Goal: Information Seeking & Learning: Check status

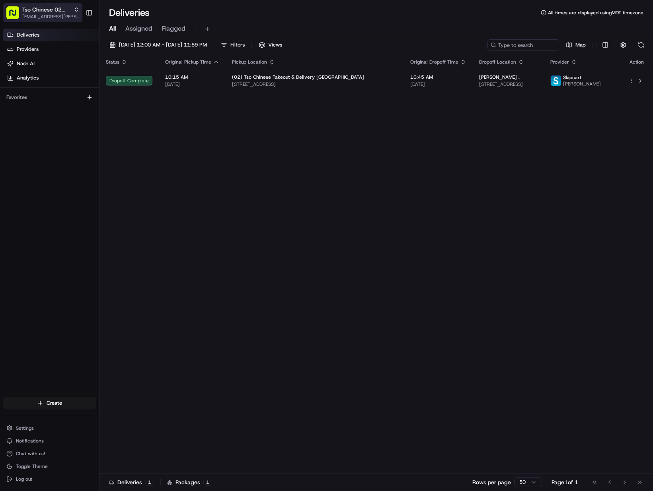
click at [30, 19] on span "[EMAIL_ADDRESS][PERSON_NAME][DOMAIN_NAME]" at bounding box center [50, 17] width 57 height 6
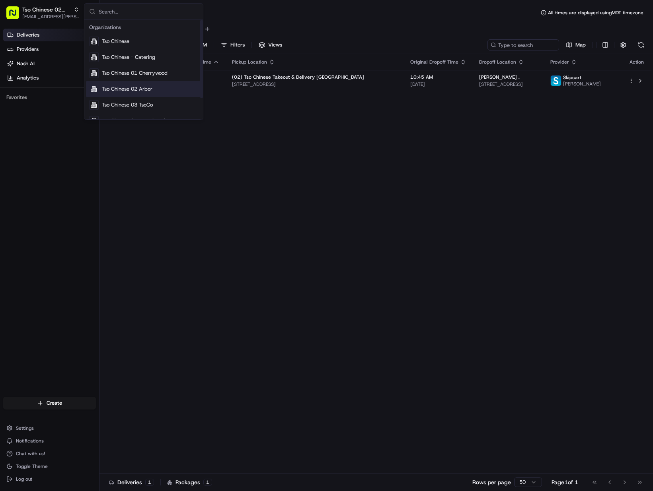
click at [136, 90] on span "Tso Chinese 02 Arbor" at bounding box center [127, 89] width 51 height 7
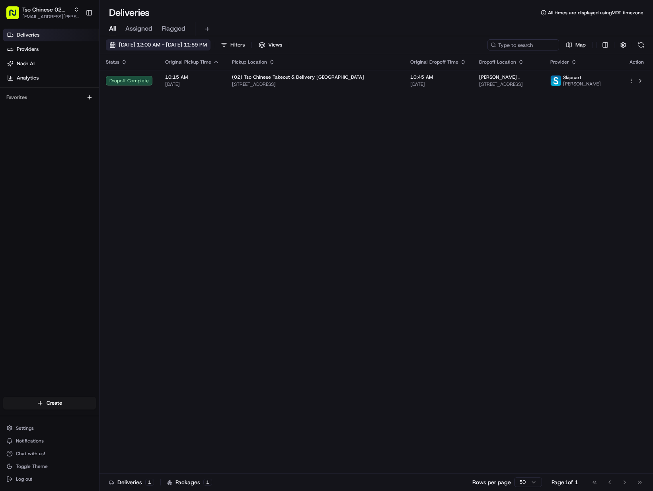
click at [158, 49] on button "[DATE] 12:00 AM - [DATE] 11:59 PM" at bounding box center [158, 44] width 105 height 11
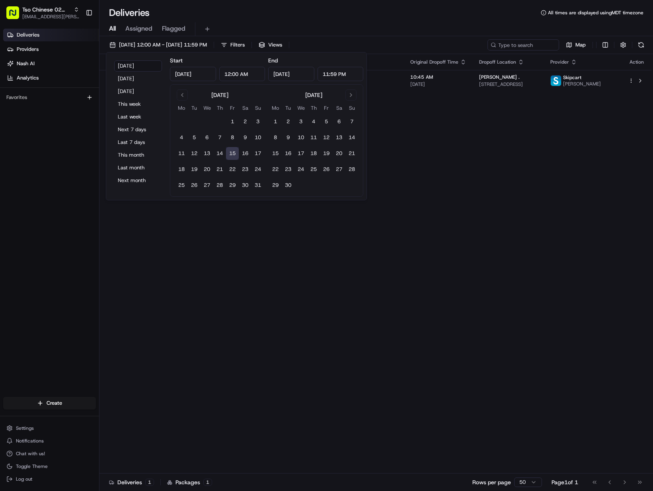
click at [229, 155] on button "15" at bounding box center [232, 153] width 13 height 13
click at [234, 138] on button "8" at bounding box center [232, 137] width 13 height 13
type input "[DATE]"
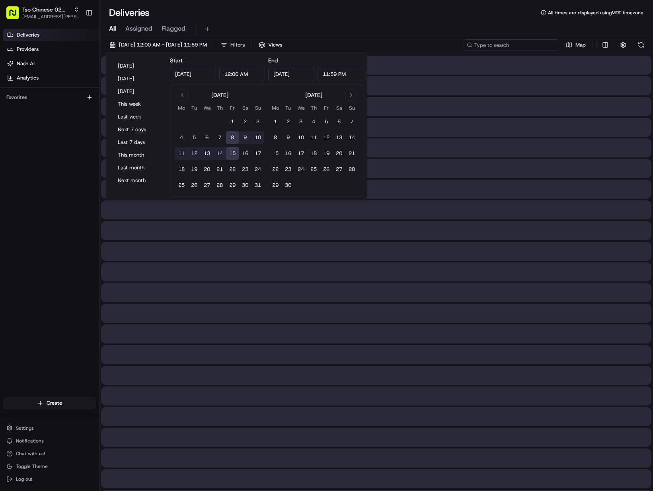
click at [531, 40] on input at bounding box center [510, 44] width 95 height 11
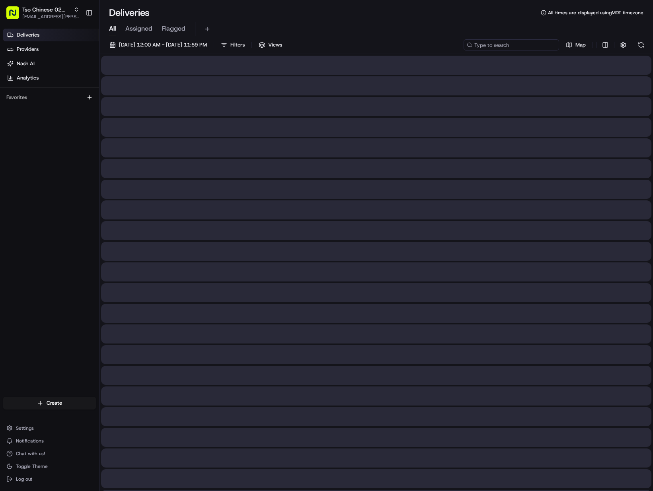
paste input "[PERSON_NAME]"
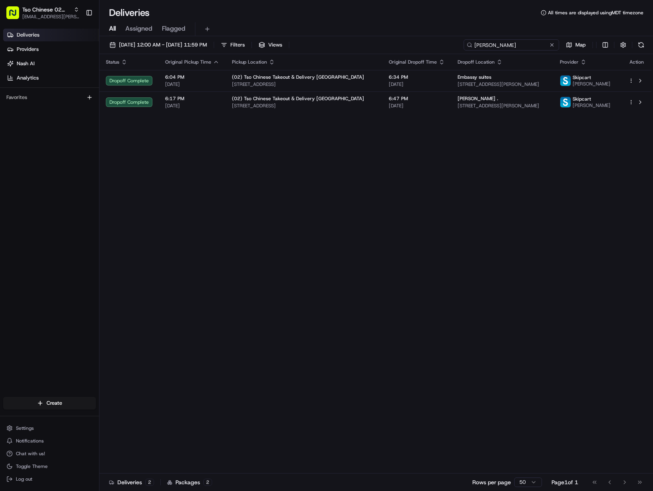
type input "[PERSON_NAME]"
click at [61, 16] on span "[EMAIL_ADDRESS][PERSON_NAME][DOMAIN_NAME]" at bounding box center [50, 17] width 57 height 6
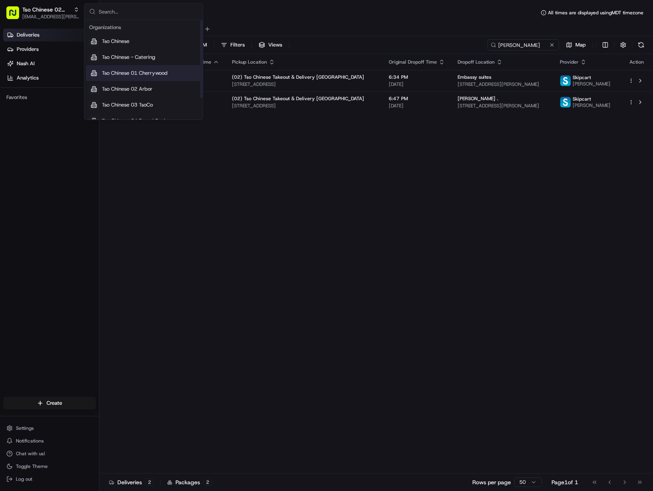
click at [153, 74] on span "Tso Chinese 01 Cherrywood" at bounding box center [135, 73] width 66 height 7
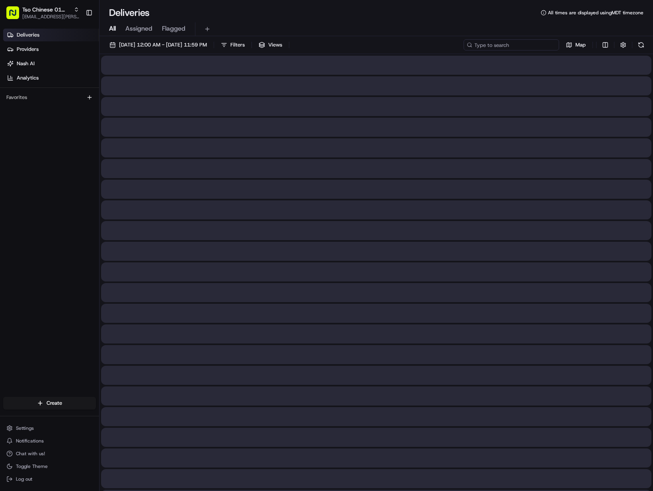
click at [518, 47] on input at bounding box center [510, 44] width 95 height 11
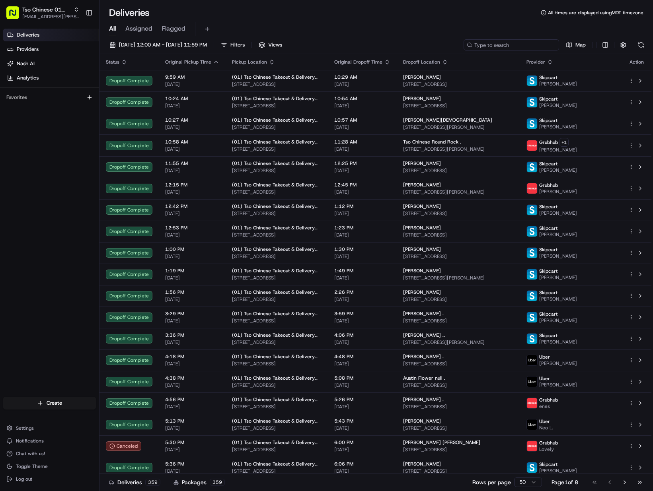
paste input "[PERSON_NAME]"
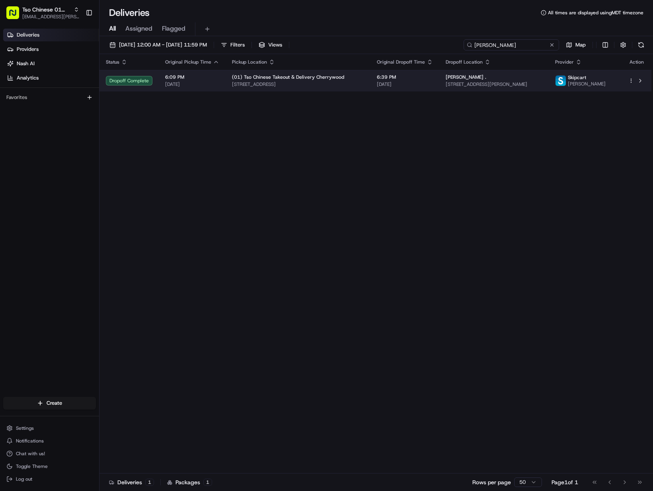
type input "[PERSON_NAME]"
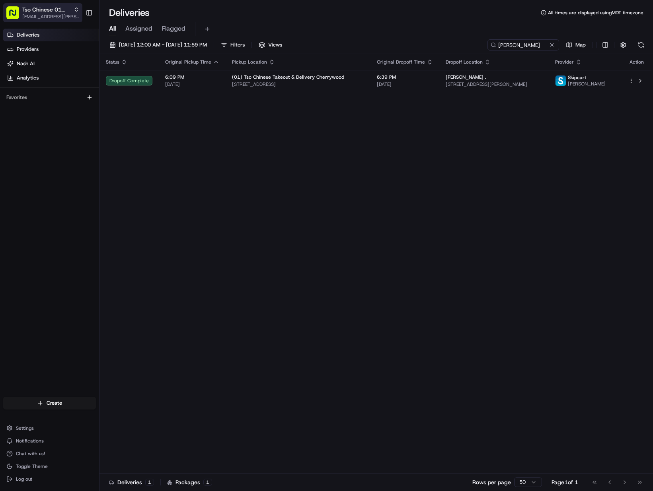
click at [41, 6] on span "Tso Chinese 01 Cherrywood" at bounding box center [46, 10] width 48 height 8
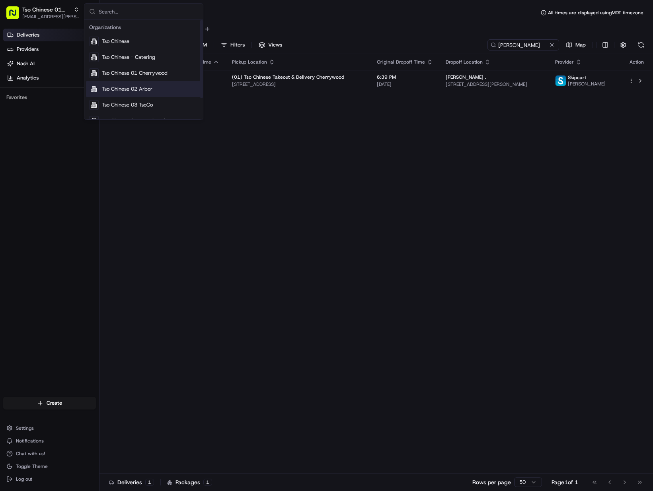
click at [157, 91] on div "Tso Chinese 02 Arbor" at bounding box center [143, 89] width 115 height 16
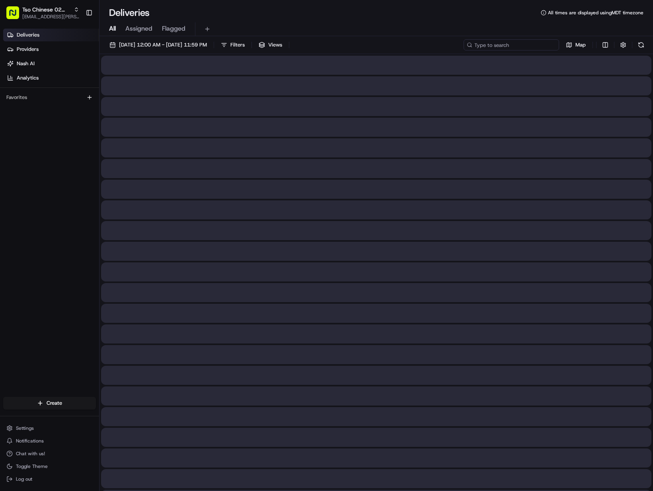
click at [521, 47] on input at bounding box center [510, 44] width 95 height 11
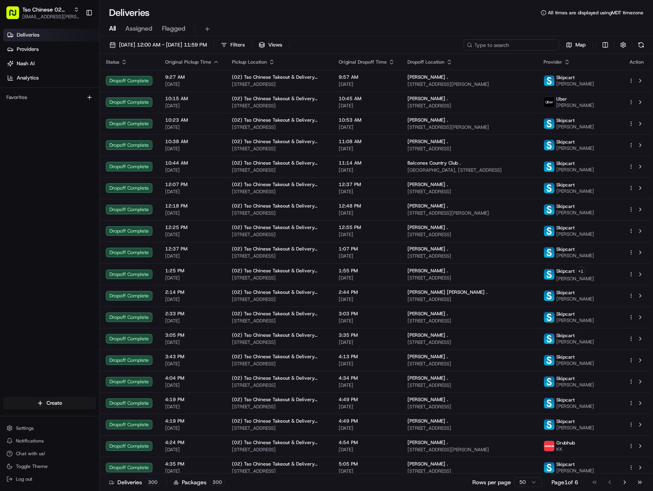
paste input "[PERSON_NAME]"
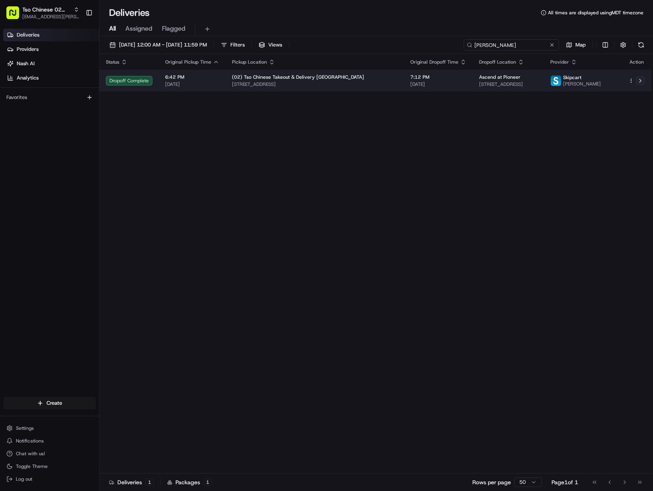
type input "[PERSON_NAME]"
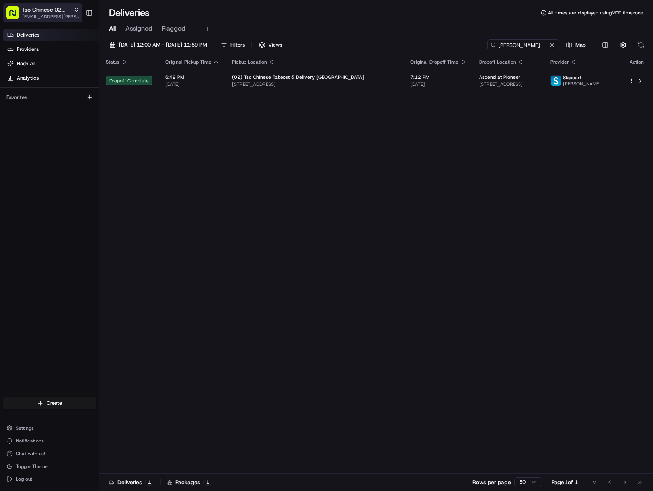
click at [55, 19] on span "[EMAIL_ADDRESS][PERSON_NAME][DOMAIN_NAME]" at bounding box center [50, 17] width 57 height 6
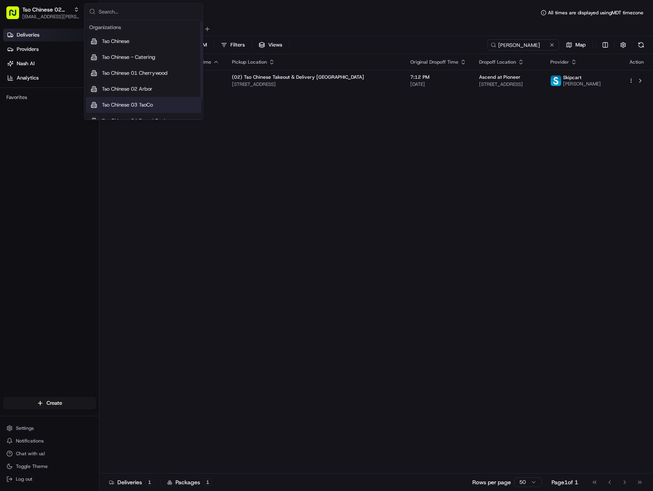
scroll to position [27, 0]
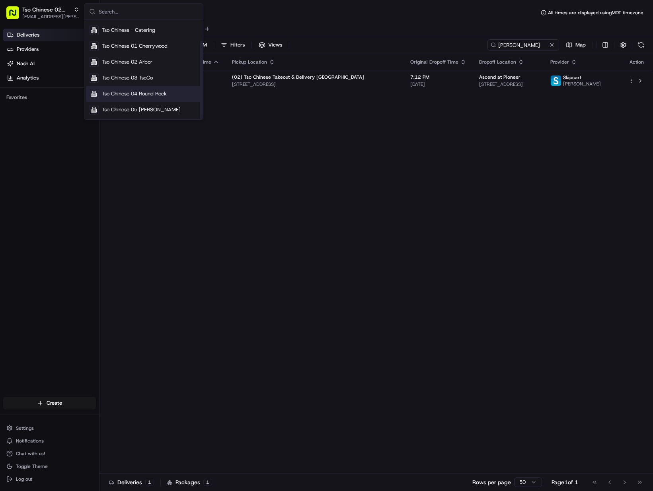
click at [154, 95] on span "Tso Chinese 04 Round Rock" at bounding box center [134, 93] width 65 height 7
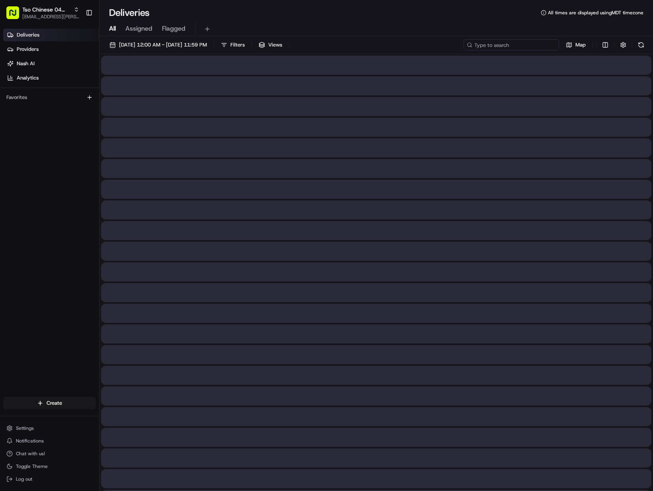
click at [515, 47] on input at bounding box center [510, 44] width 95 height 11
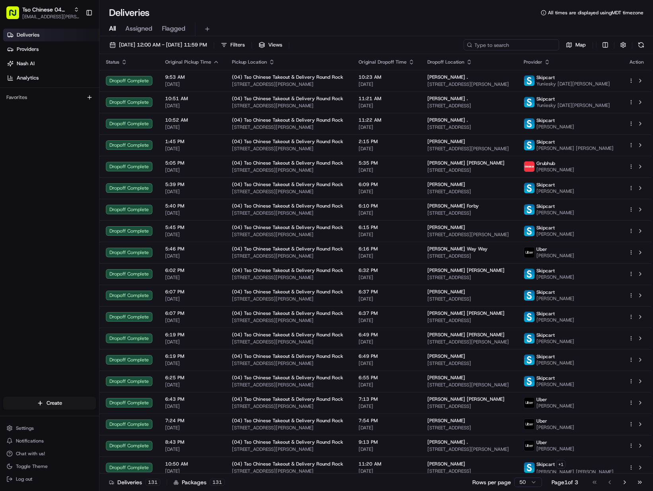
paste input "[PERSON_NAME]-Wares"
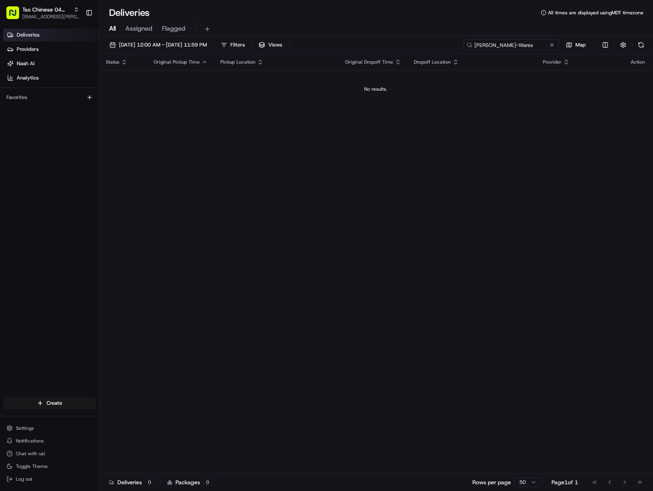
drag, startPoint x: 503, startPoint y: 45, endPoint x: 538, endPoint y: 45, distance: 34.6
click at [538, 45] on input "[PERSON_NAME]-Wares" at bounding box center [510, 44] width 95 height 11
drag, startPoint x: 517, startPoint y: 45, endPoint x: 451, endPoint y: 46, distance: 66.0
click at [453, 46] on div "[DATE] 12:00 AM - [DATE] 11:59 PM Filters Views [PERSON_NAME] Map" at bounding box center [375, 46] width 553 height 15
drag, startPoint x: 504, startPoint y: 44, endPoint x: 464, endPoint y: 46, distance: 40.2
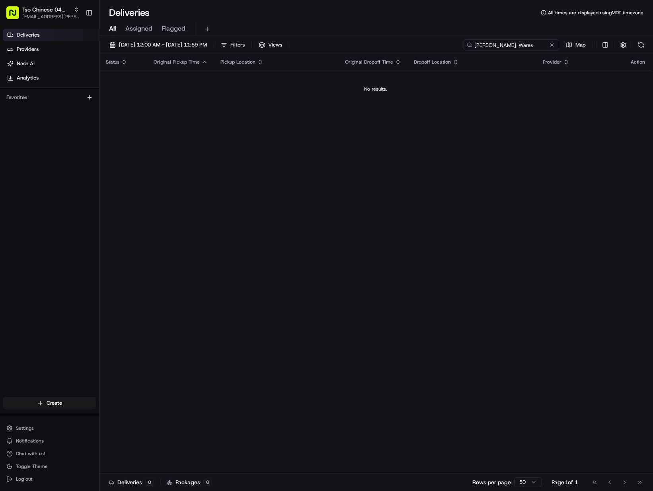
click at [464, 46] on input "[PERSON_NAME]-Wares" at bounding box center [510, 44] width 95 height 11
drag, startPoint x: 510, startPoint y: 43, endPoint x: 435, endPoint y: 45, distance: 75.6
click at [439, 44] on div "[DATE] 12:00 AM - [DATE] 11:59 PM Filters Views Wares Map" at bounding box center [375, 46] width 553 height 15
drag, startPoint x: 488, startPoint y: 44, endPoint x: 560, endPoint y: 44, distance: 72.4
click at [560, 44] on div "[PERSON_NAME]-Wares Map" at bounding box center [554, 44] width 183 height 11
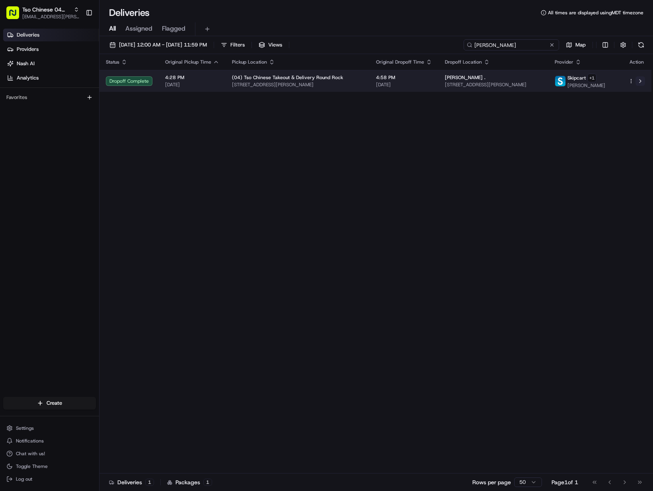
type input "[PERSON_NAME]"
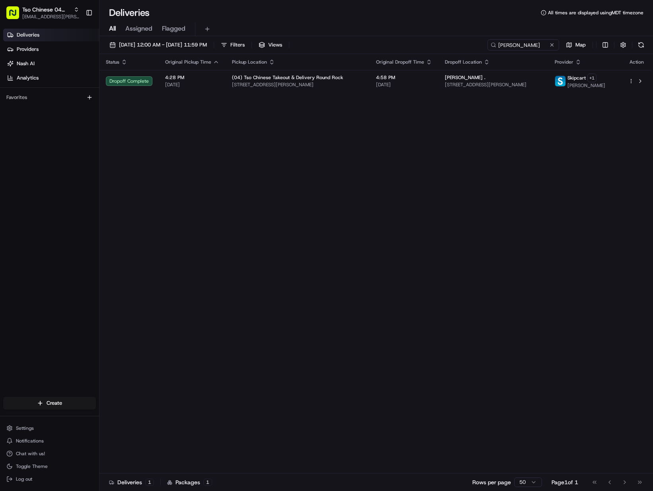
drag, startPoint x: 52, startPoint y: 12, endPoint x: 71, endPoint y: 27, distance: 24.7
click at [52, 12] on span "Tso Chinese 04 Round Rock" at bounding box center [46, 10] width 48 height 8
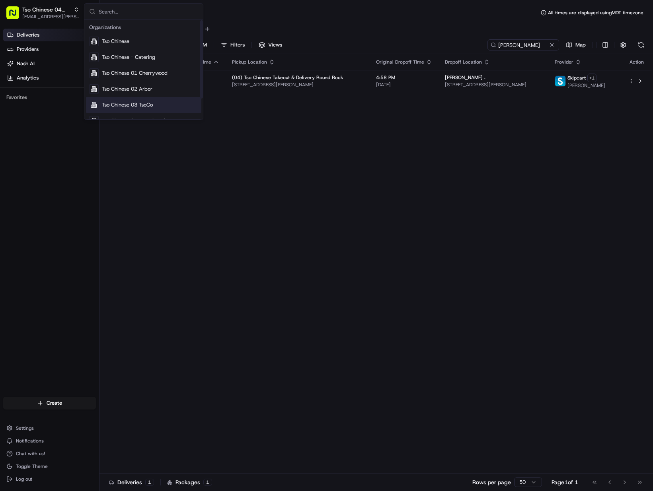
scroll to position [27, 0]
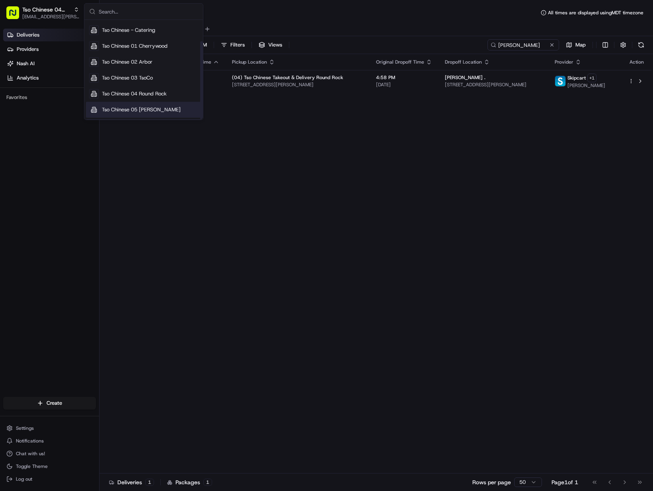
click at [177, 107] on div "Tso Chinese 05 [PERSON_NAME]" at bounding box center [143, 110] width 115 height 16
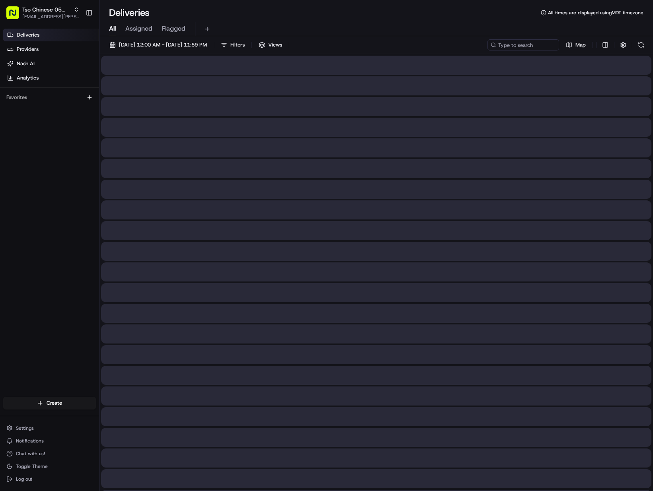
click at [515, 45] on input at bounding box center [510, 44] width 95 height 11
paste input "[PERSON_NAME]"
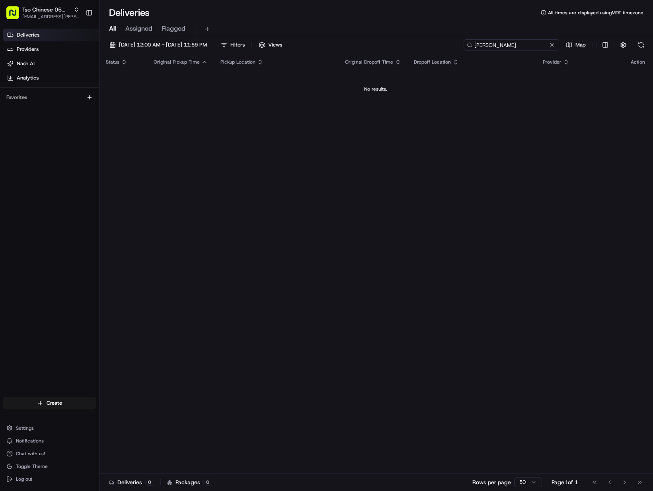
drag, startPoint x: 497, startPoint y: 44, endPoint x: 442, endPoint y: 44, distance: 55.3
click at [443, 44] on div "[DATE] 12:00 AM - [DATE] 11:59 PM Filters Views [PERSON_NAME] Map" at bounding box center [375, 46] width 553 height 15
drag, startPoint x: 519, startPoint y: 45, endPoint x: 433, endPoint y: 47, distance: 86.7
click at [434, 46] on div "[DATE] 12:00 AM - [DATE] 11:59 PM Filters Views Rumblejunk Map" at bounding box center [375, 46] width 553 height 15
drag, startPoint x: 494, startPoint y: 45, endPoint x: 560, endPoint y: 45, distance: 66.0
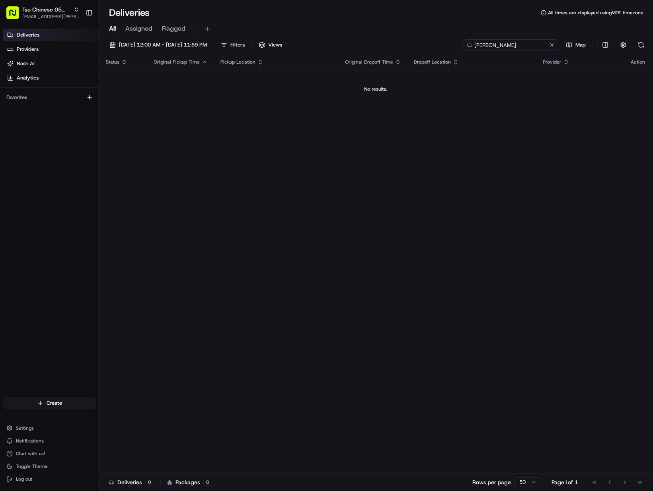
click at [560, 45] on div "[PERSON_NAME] Map" at bounding box center [554, 44] width 183 height 11
type input "[PERSON_NAME]"
